Goal: Information Seeking & Learning: Check status

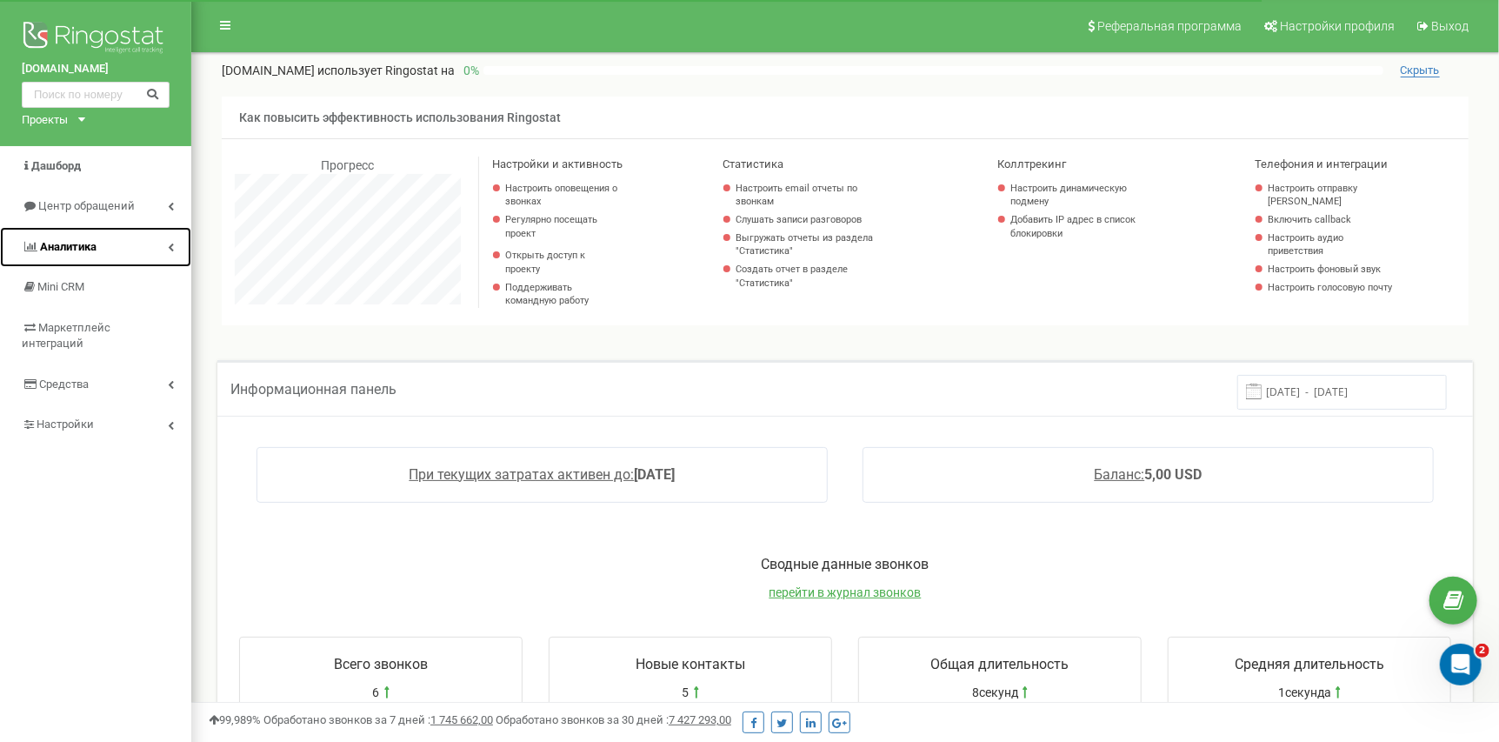
scroll to position [1044, 1308]
click at [83, 256] on link "Аналитика" at bounding box center [95, 247] width 191 height 41
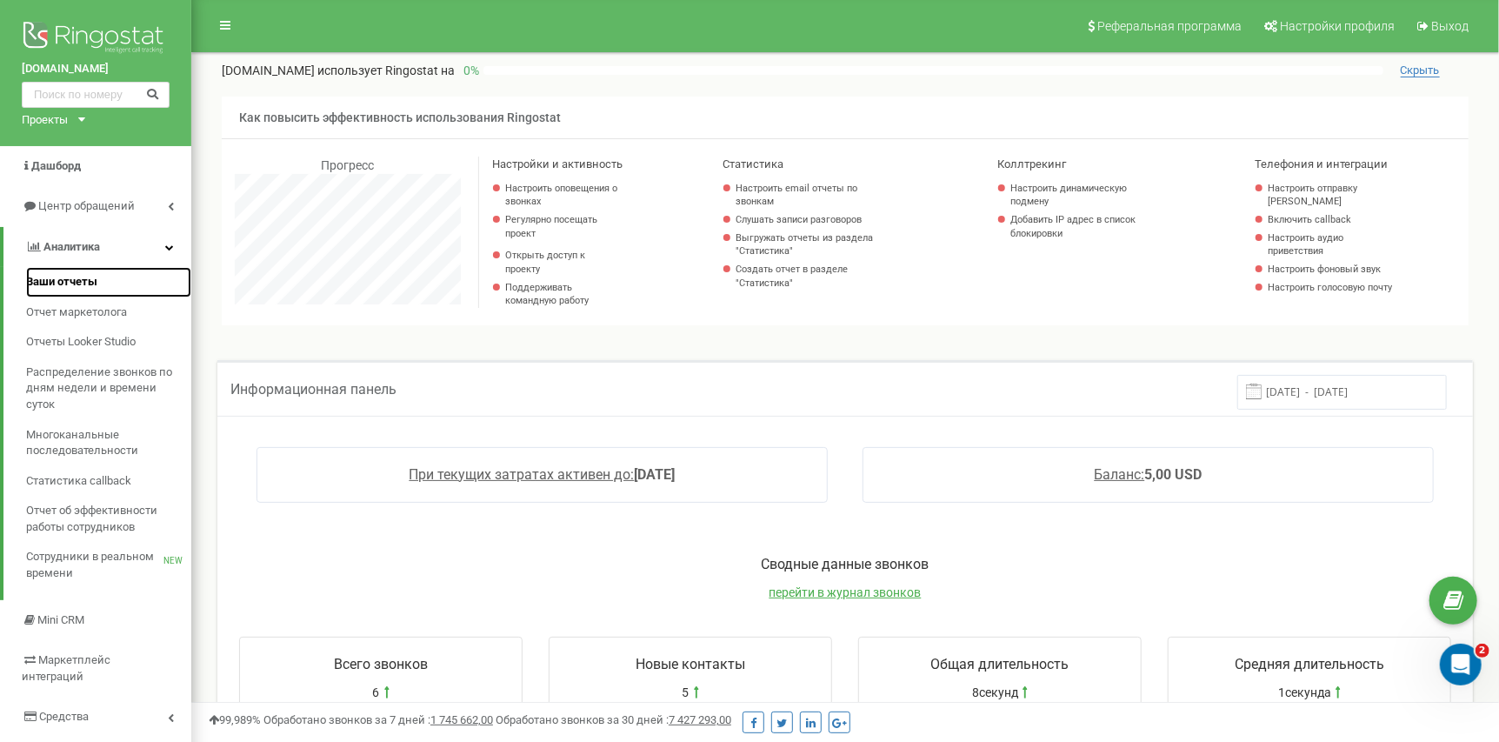
click at [100, 290] on link "Ваши отчеты" at bounding box center [108, 282] width 165 height 30
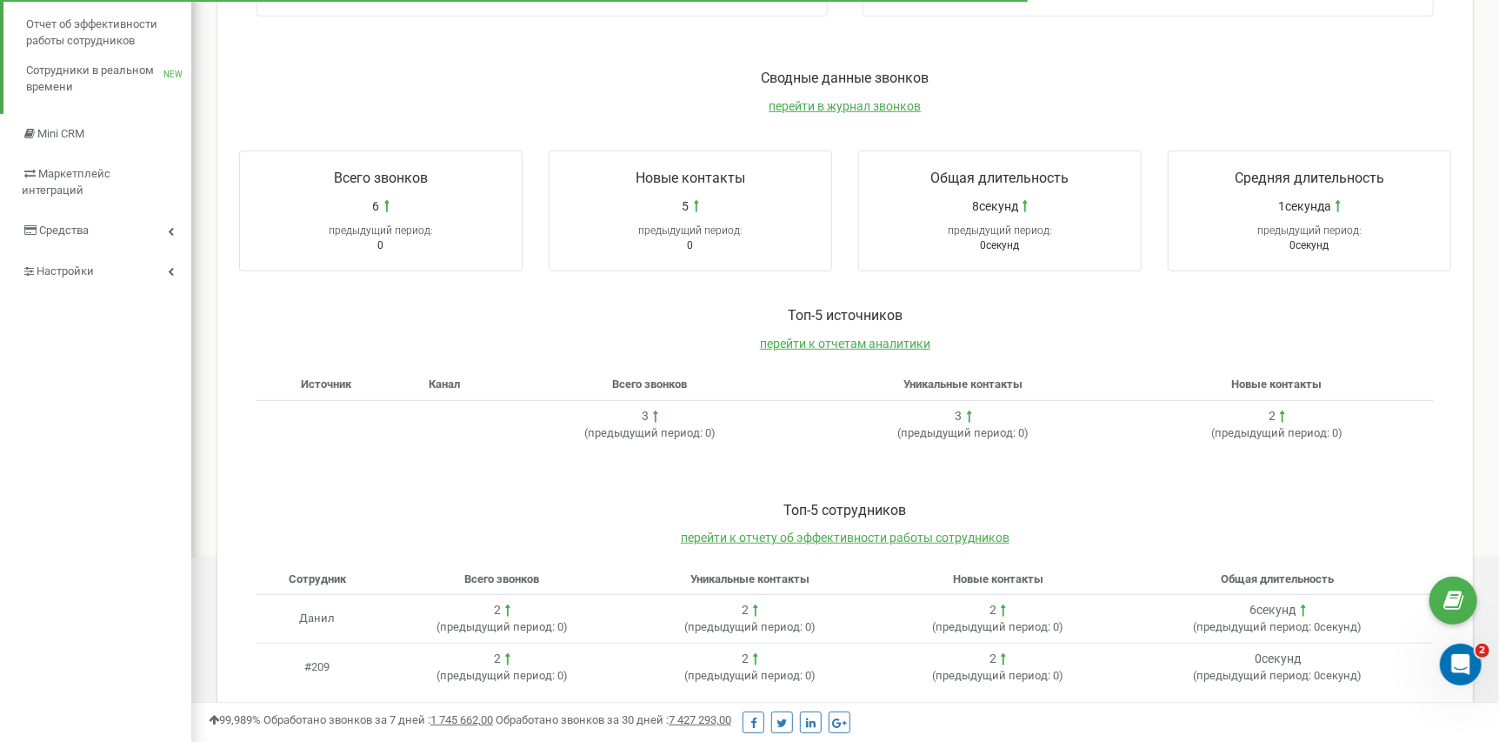
scroll to position [515, 0]
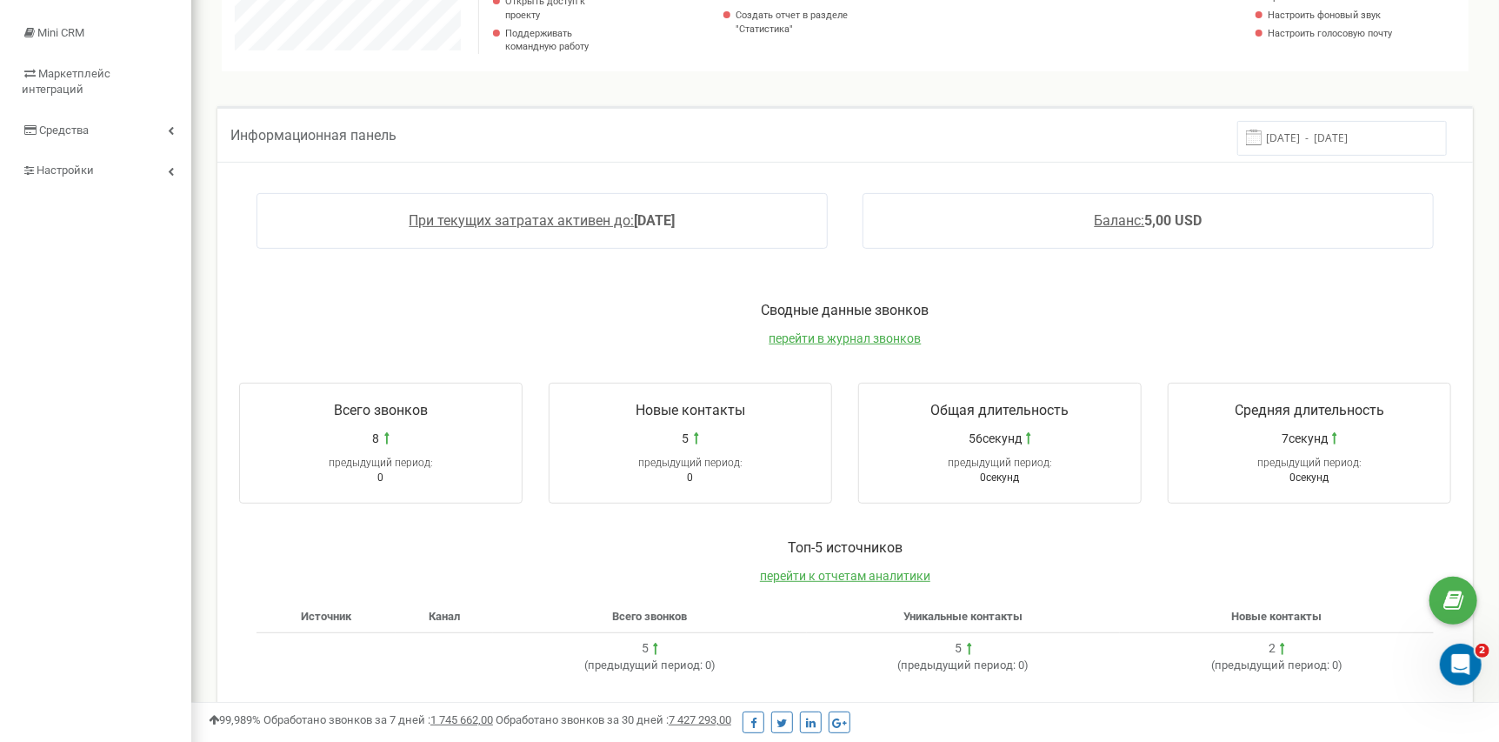
scroll to position [198, 0]
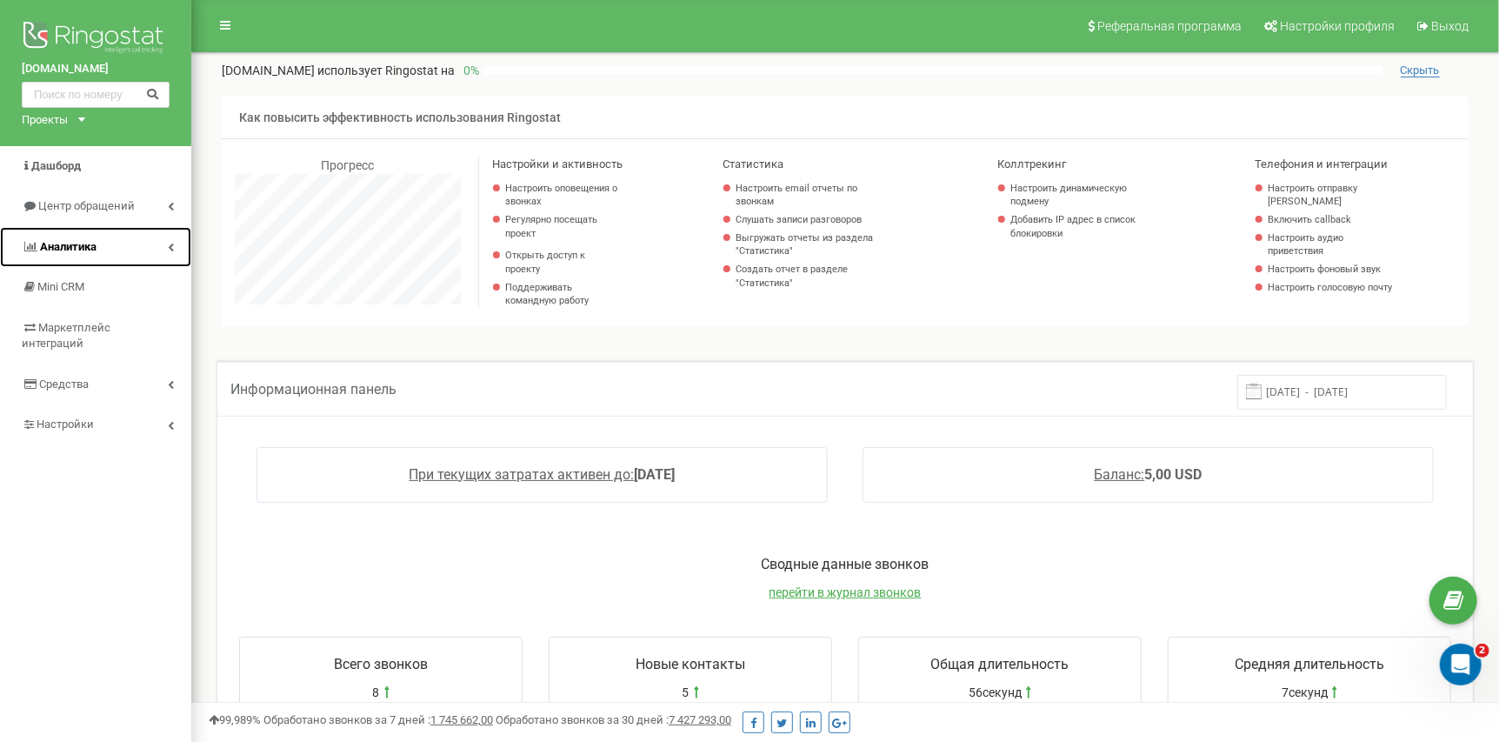
click at [154, 239] on link "Аналитика" at bounding box center [95, 247] width 191 height 41
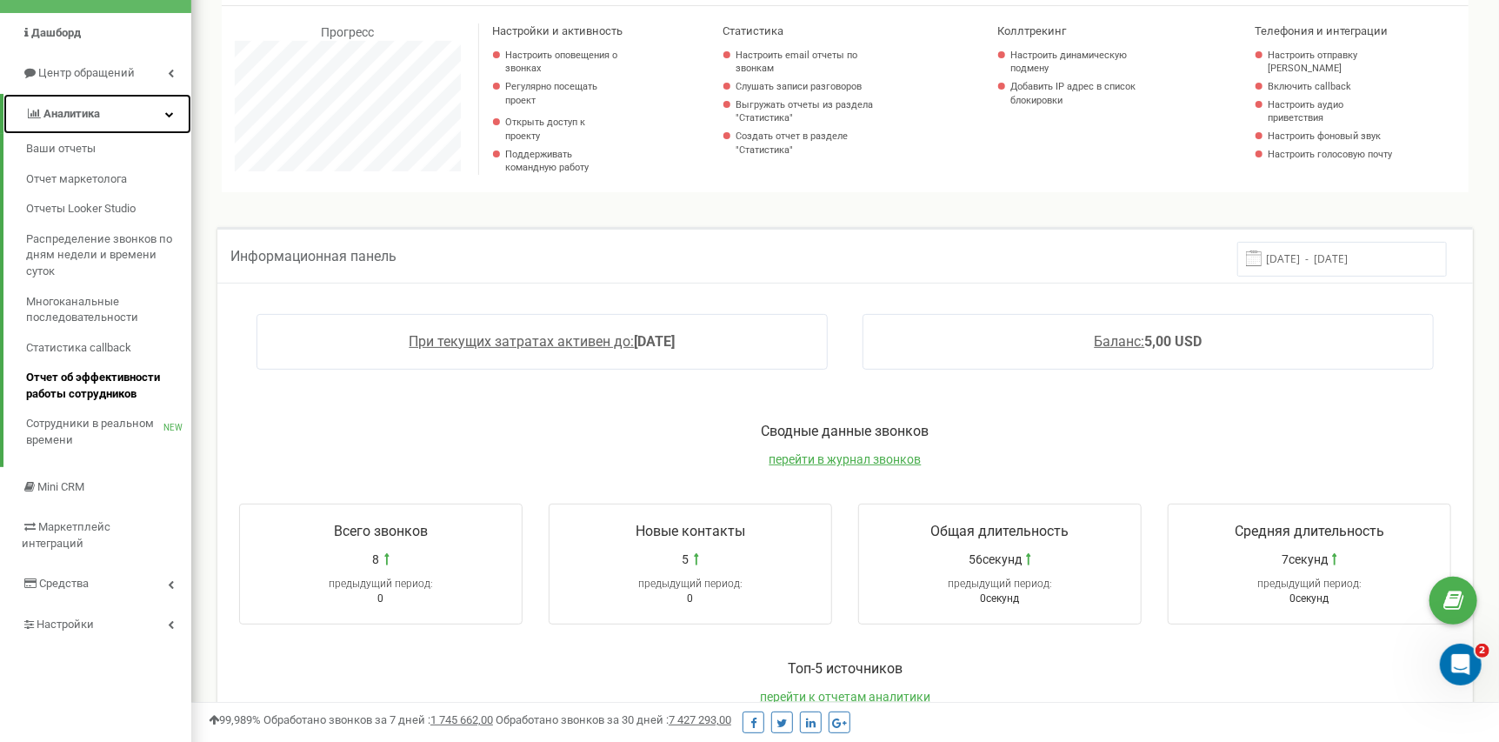
scroll to position [174, 0]
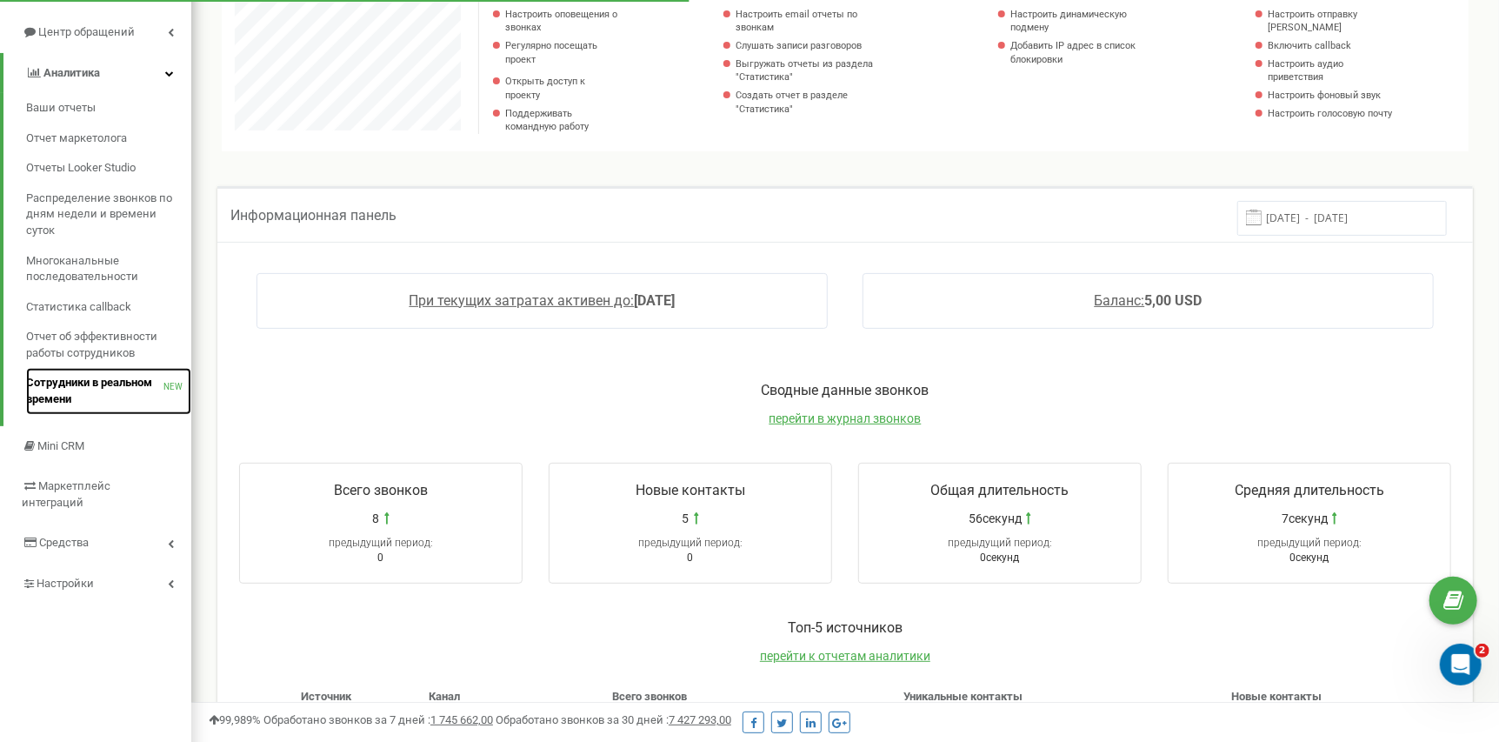
click at [112, 393] on span "Сотрудники в реальном времени" at bounding box center [94, 391] width 137 height 32
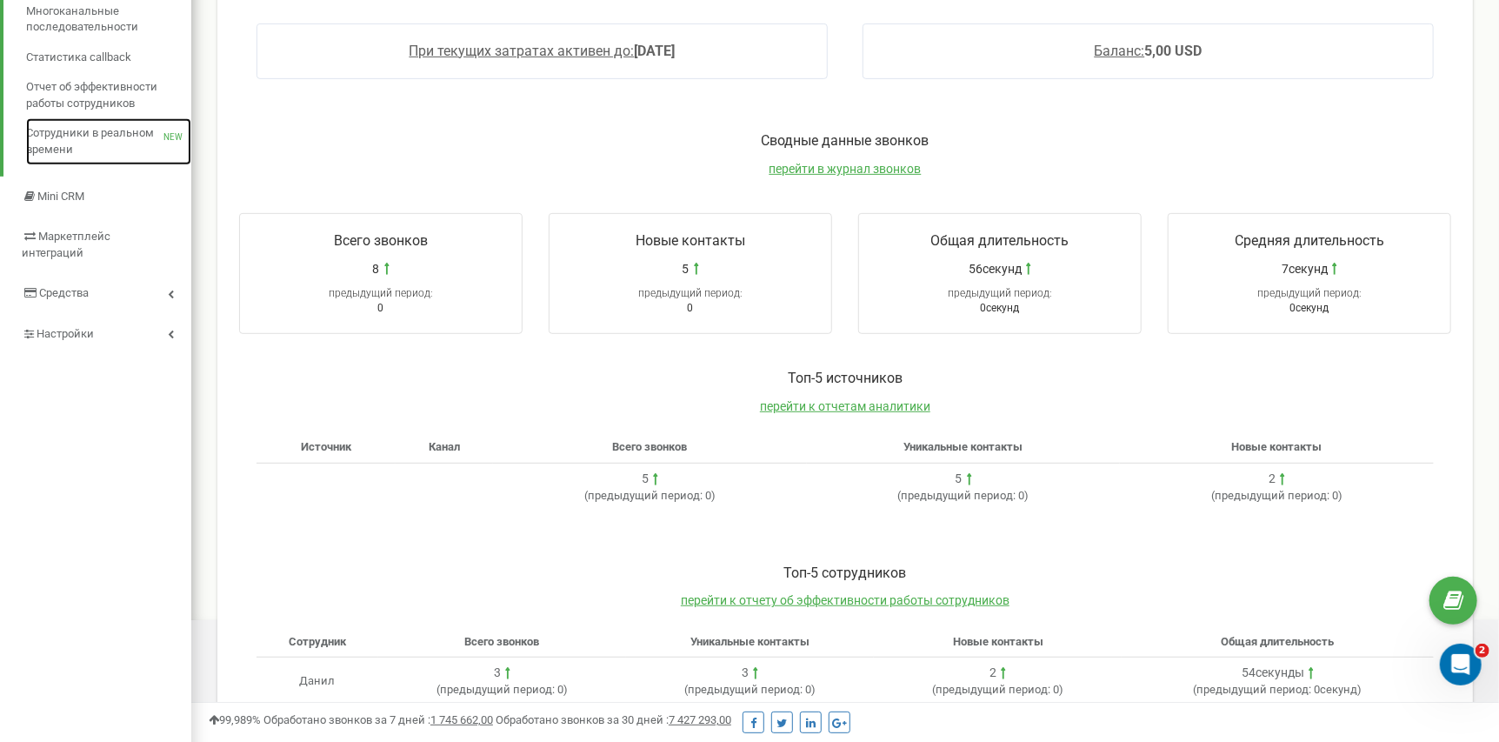
scroll to position [434, 0]
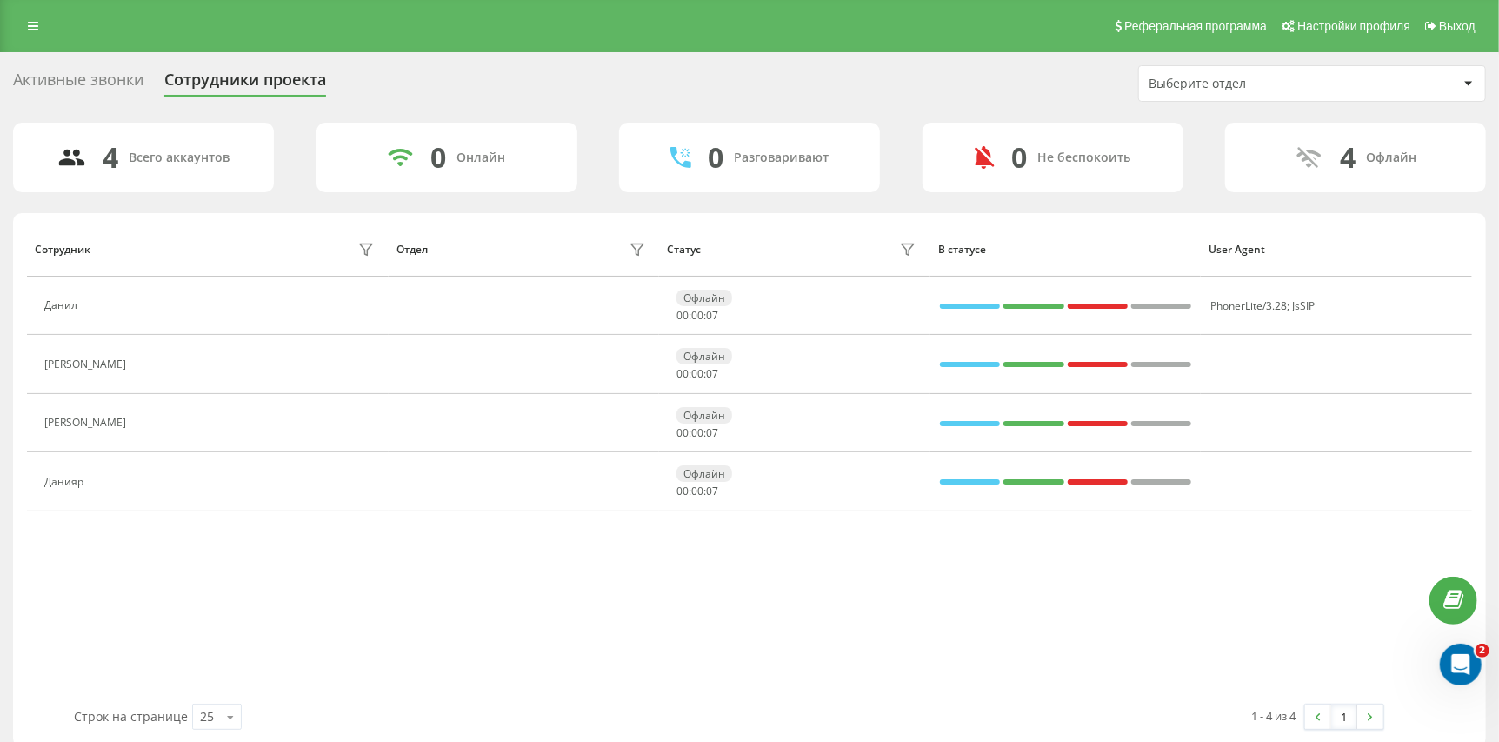
click at [574, 580] on div "Сотрудник Отдел Статус В статусе User Agent [PERSON_NAME] 00 : 00 : 07 PhonerLi…" at bounding box center [749, 463] width 1445 height 482
